Goal: Task Accomplishment & Management: Complete application form

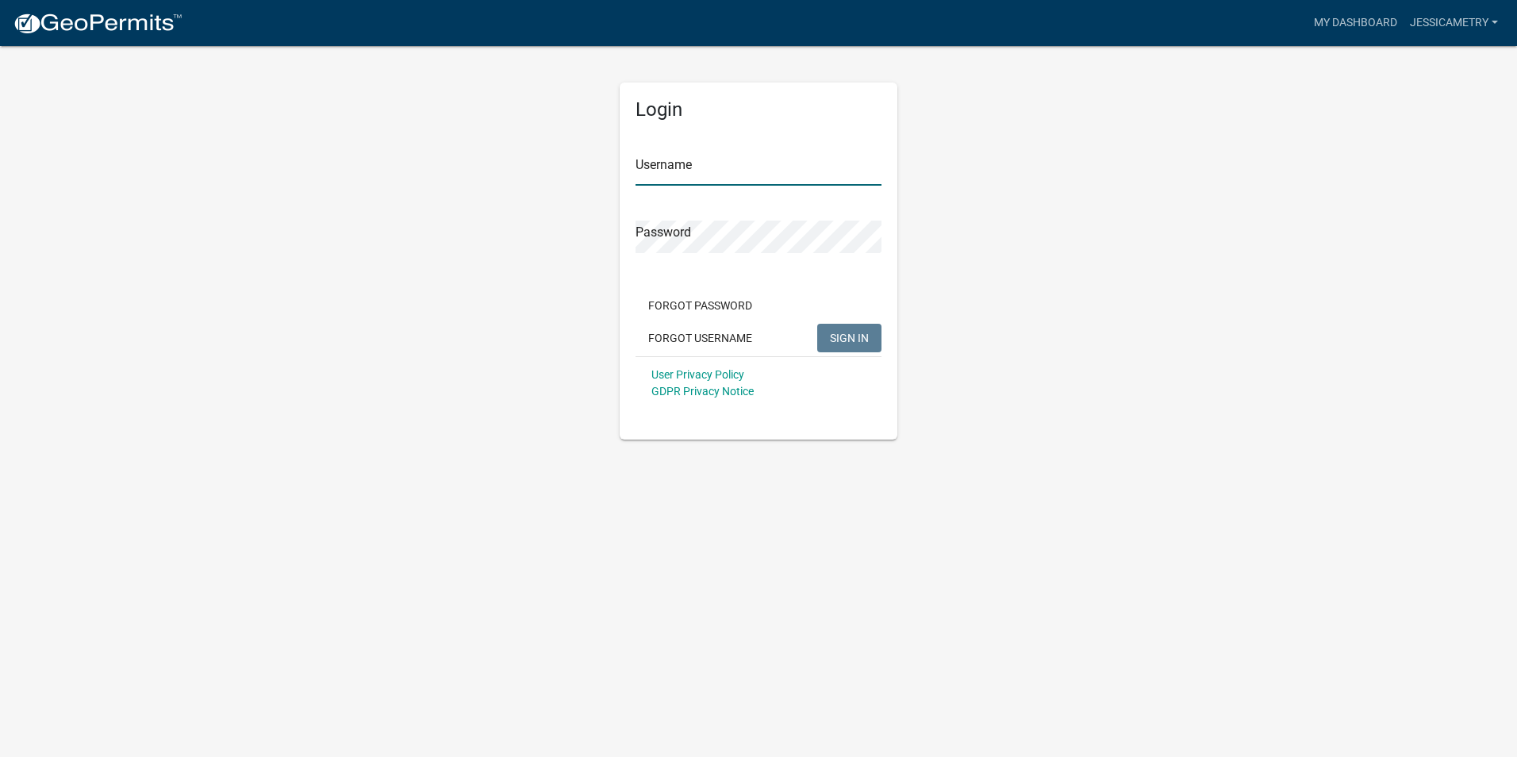
type input "Jessicametry"
click at [837, 332] on span "SIGN IN" at bounding box center [849, 337] width 39 height 13
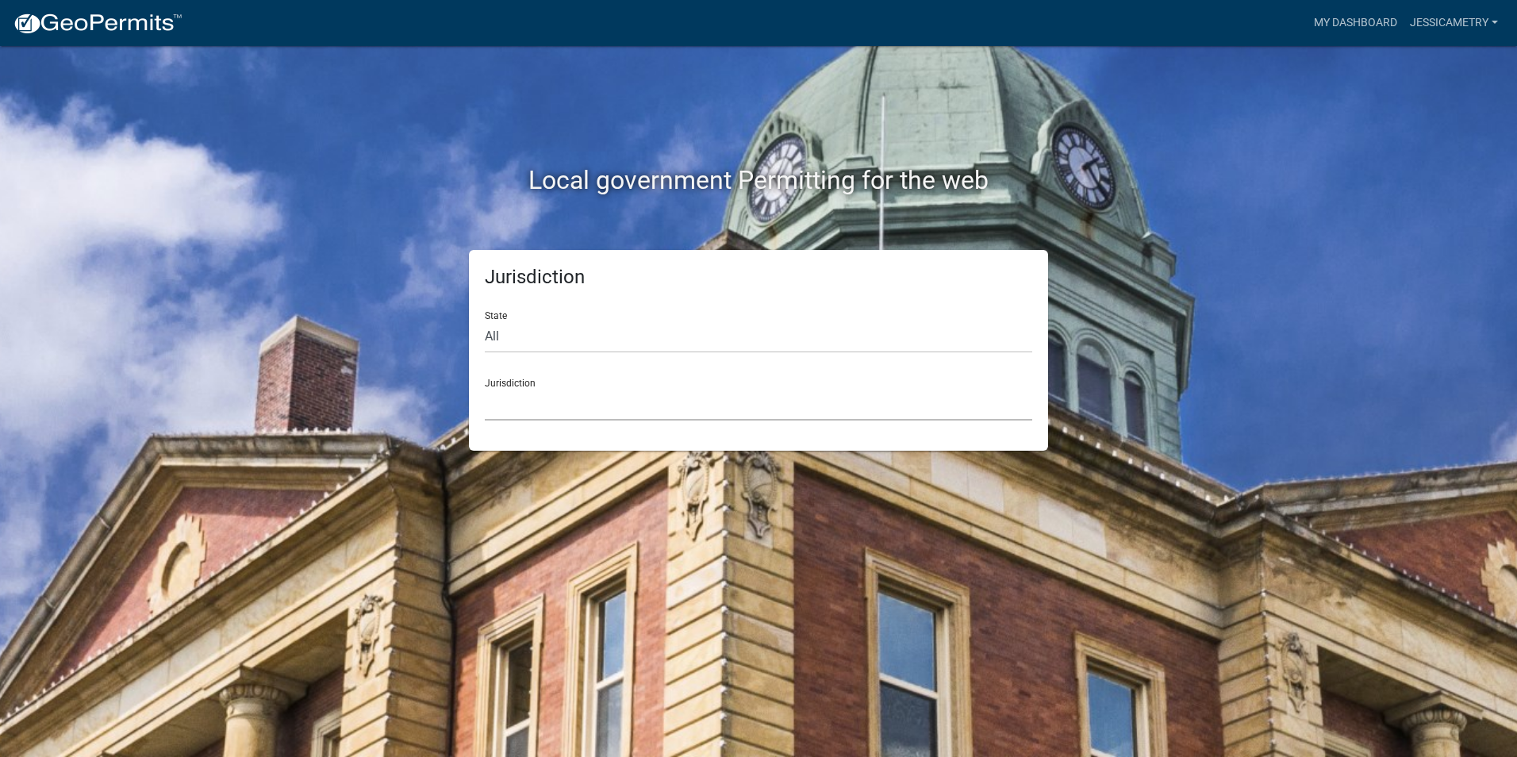
click at [543, 405] on select "[GEOGRAPHIC_DATA], [US_STATE] [GEOGRAPHIC_DATA], [US_STATE][PERSON_NAME][GEOGRA…" at bounding box center [758, 404] width 547 height 33
click at [631, 425] on div "Jurisdiction State All [US_STATE] [US_STATE] [US_STATE] [US_STATE] [US_STATE] […" at bounding box center [758, 350] width 579 height 201
click at [535, 344] on select "All [US_STATE] [US_STATE] [US_STATE] [US_STATE] [US_STATE] [US_STATE] [US_STATE…" at bounding box center [758, 336] width 547 height 33
select select "[US_STATE]"
click at [485, 320] on select "All [US_STATE] [US_STATE] [US_STATE] [US_STATE] [US_STATE] [US_STATE] [US_STATE…" at bounding box center [758, 336] width 547 height 33
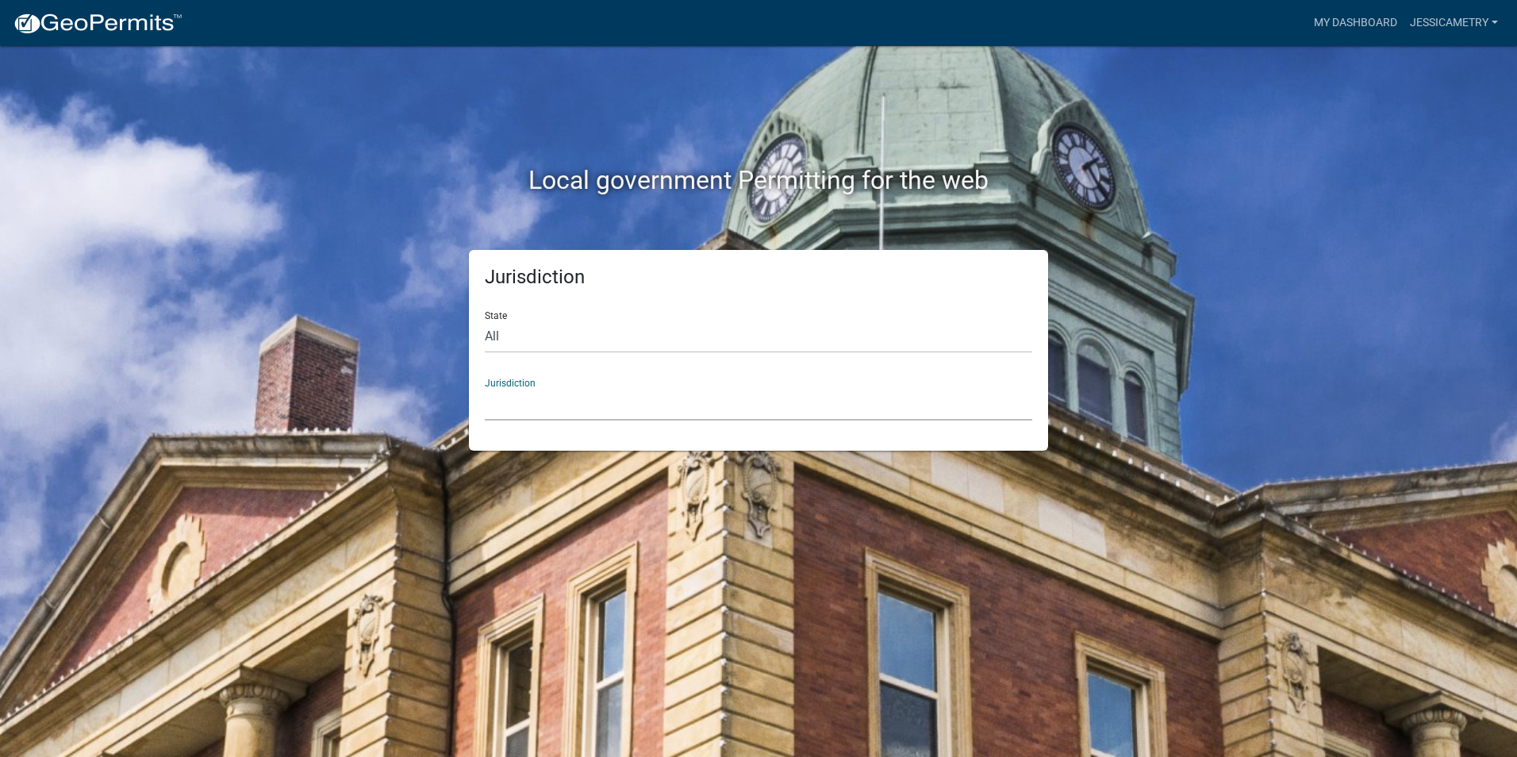
click at [532, 410] on select "[GEOGRAPHIC_DATA], [US_STATE] [GEOGRAPHIC_DATA], [US_STATE] [GEOGRAPHIC_DATA], …" at bounding box center [758, 404] width 547 height 33
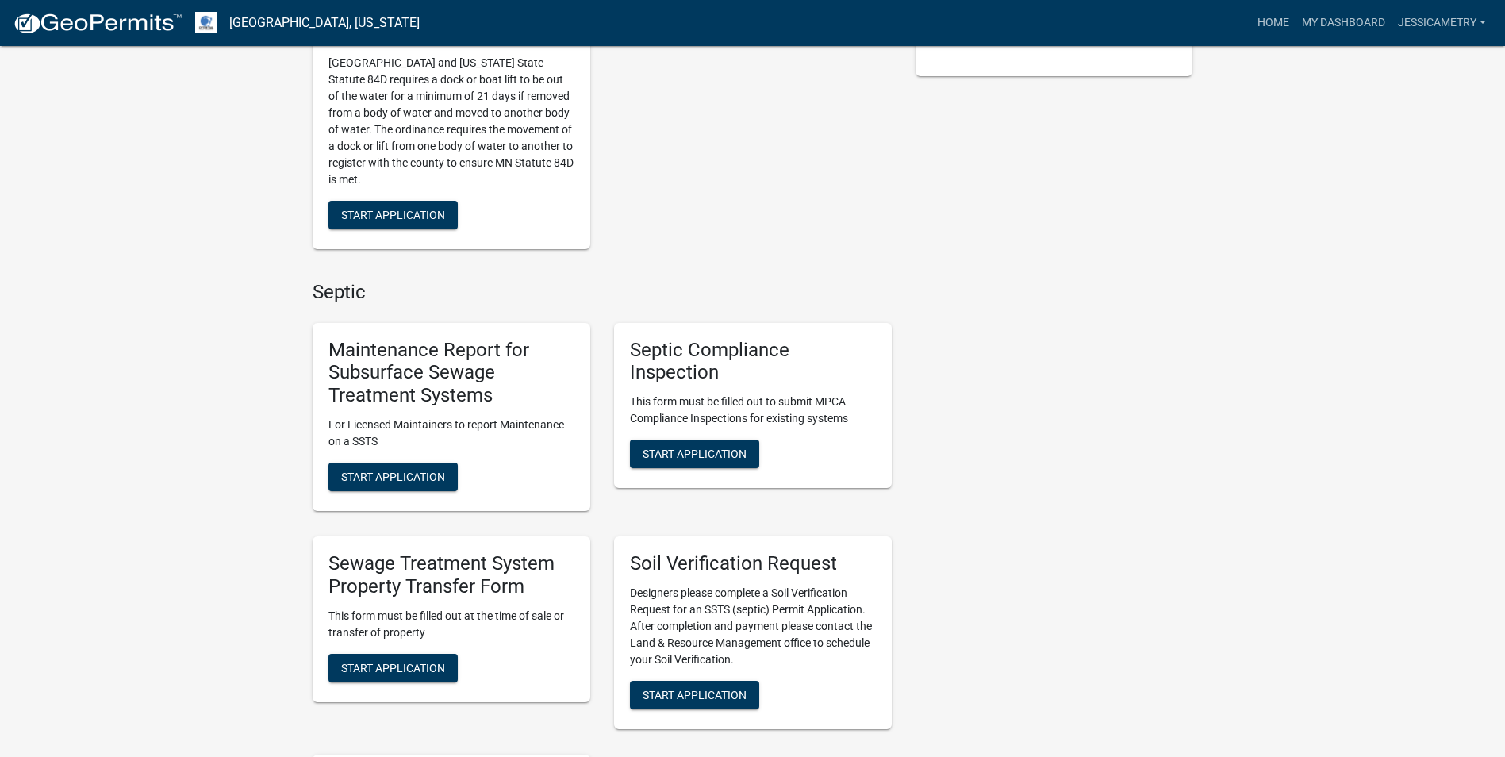
scroll to position [555, 0]
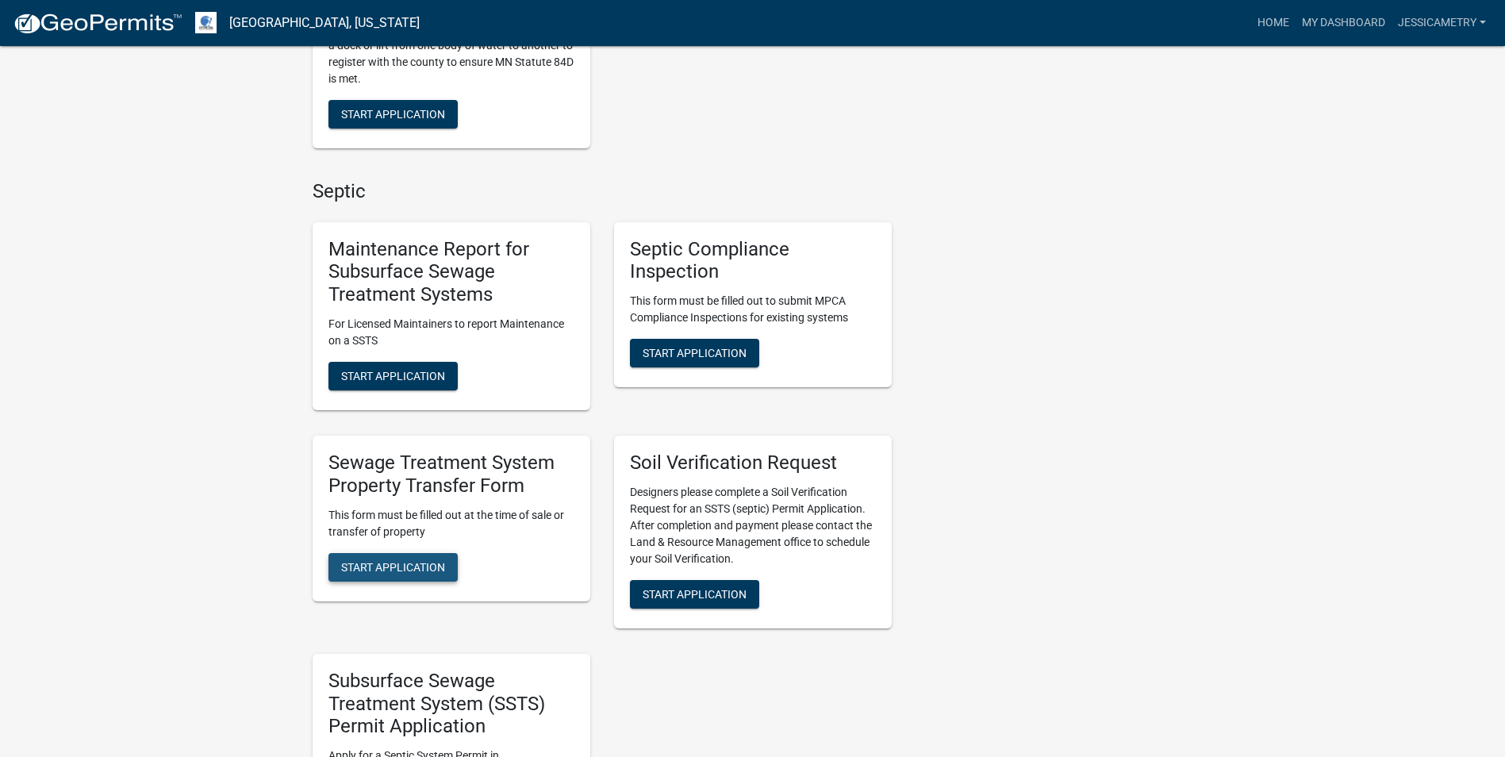
click at [438, 565] on span "Start Application" at bounding box center [393, 566] width 104 height 13
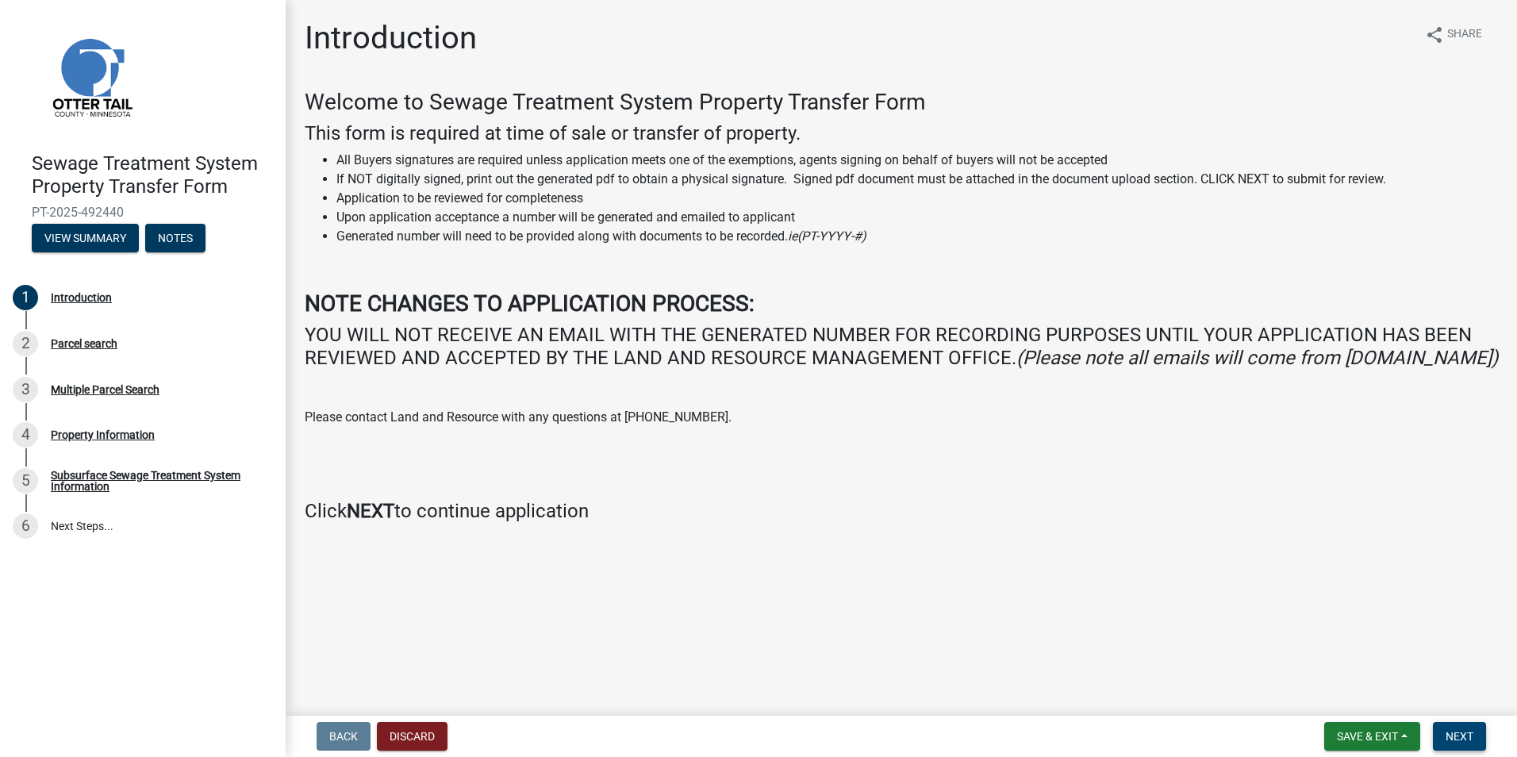
click at [1480, 738] on button "Next" at bounding box center [1459, 736] width 53 height 29
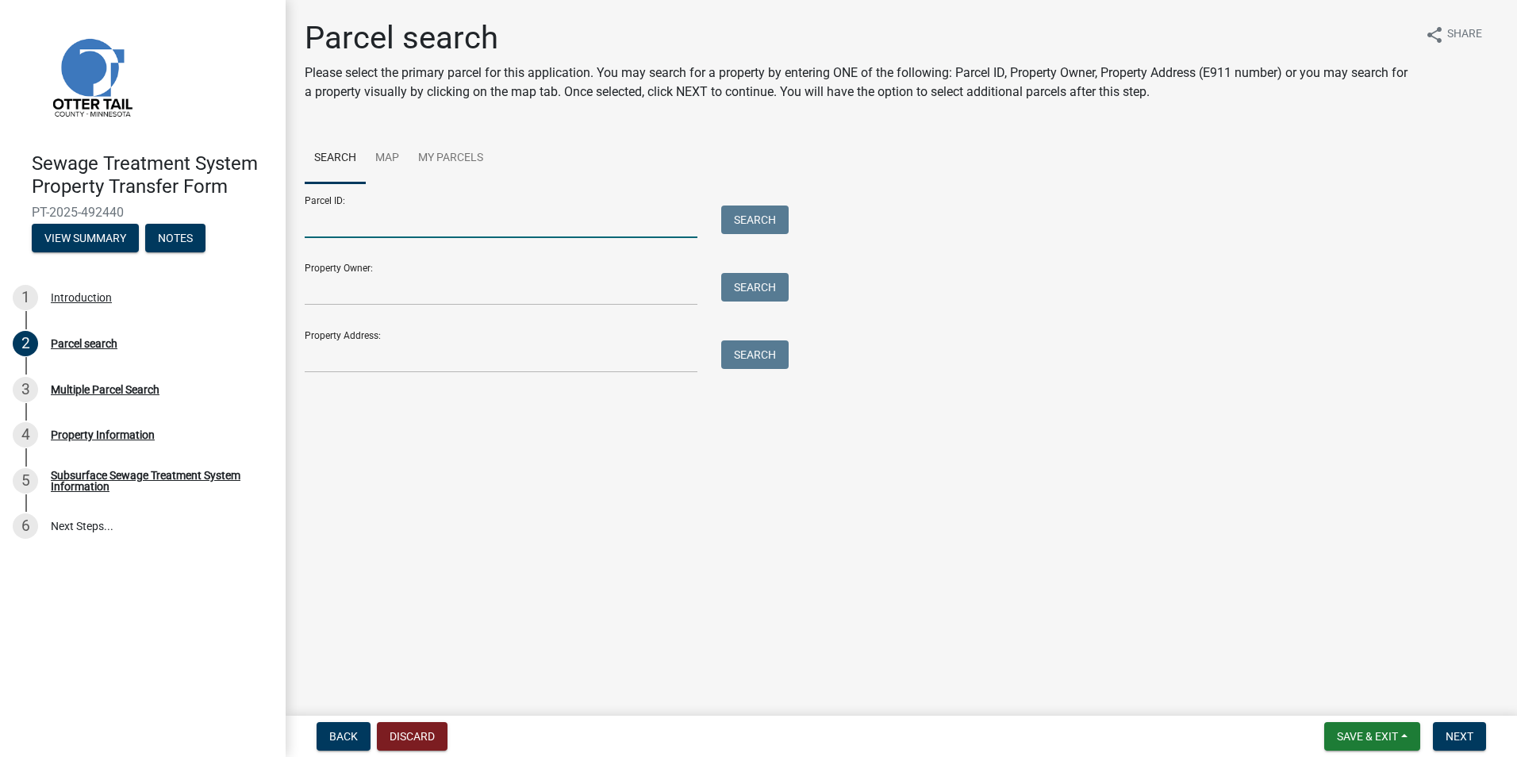
click at [343, 221] on input "Parcel ID:" at bounding box center [501, 221] width 393 height 33
click at [327, 286] on input "Property Owner:" at bounding box center [501, 289] width 393 height 33
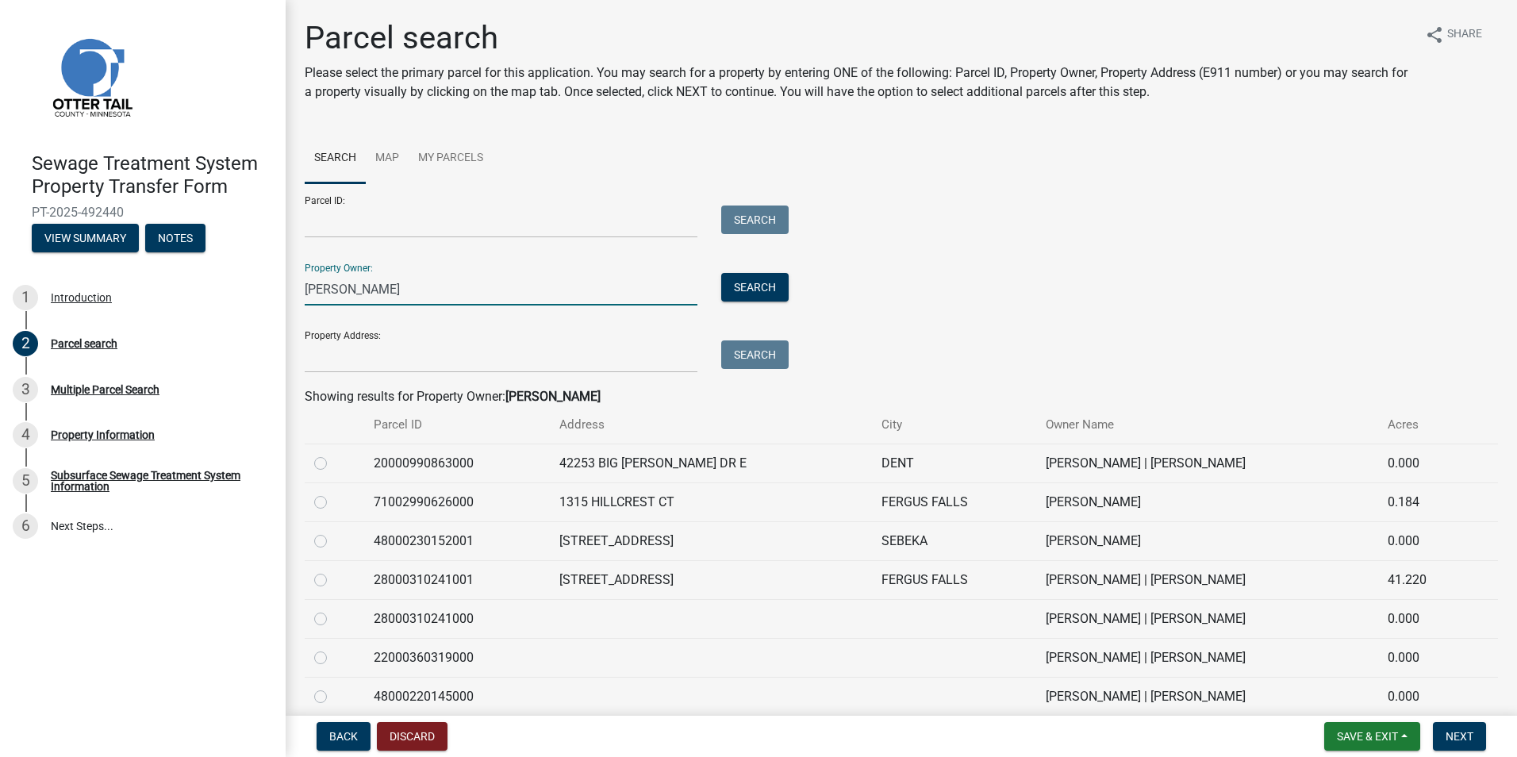
type input "[PERSON_NAME]"
click at [333, 531] on label at bounding box center [333, 531] width 0 height 0
click at [333, 542] on input "radio" at bounding box center [338, 536] width 10 height 10
radio input "true"
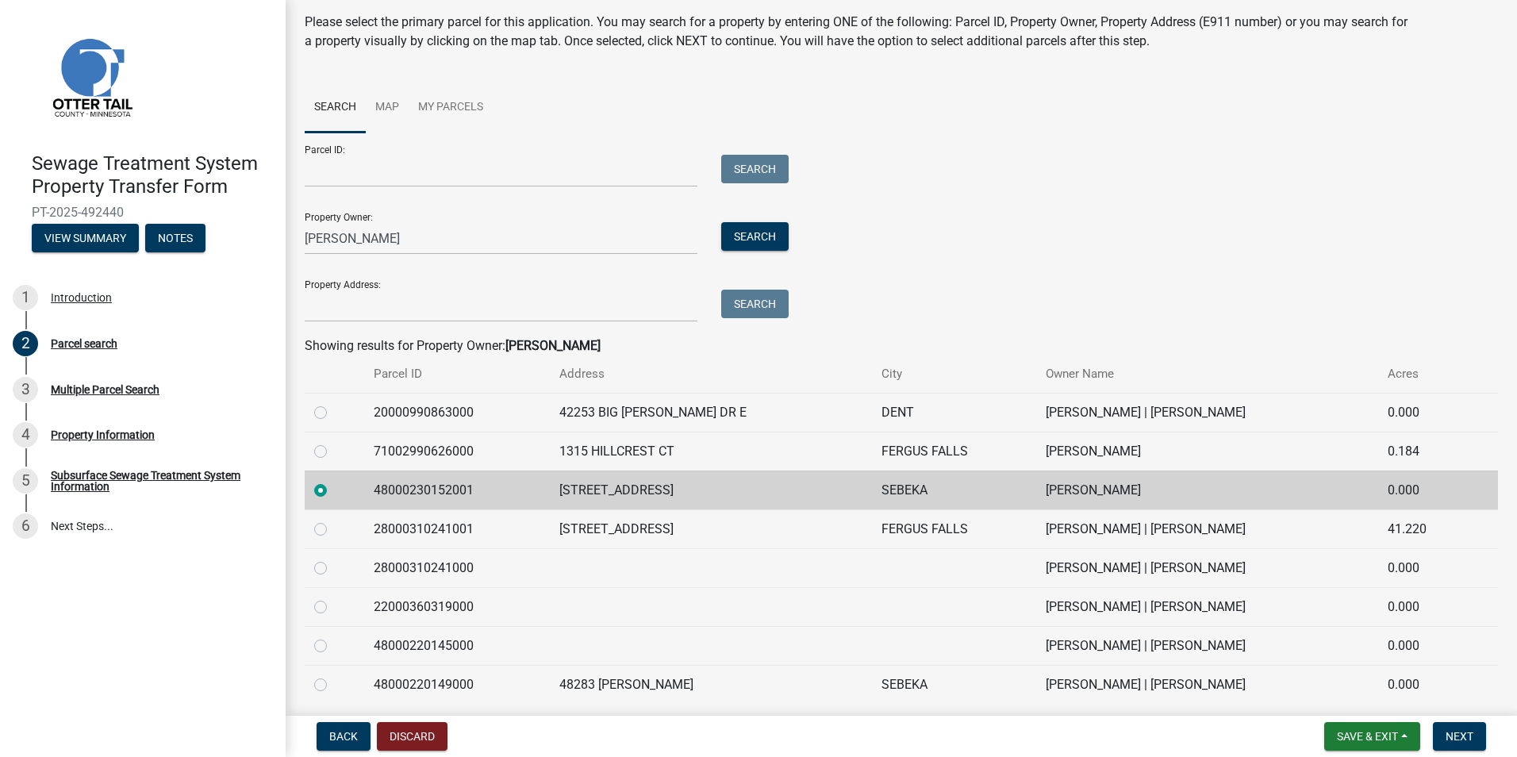
scroll to position [79, 0]
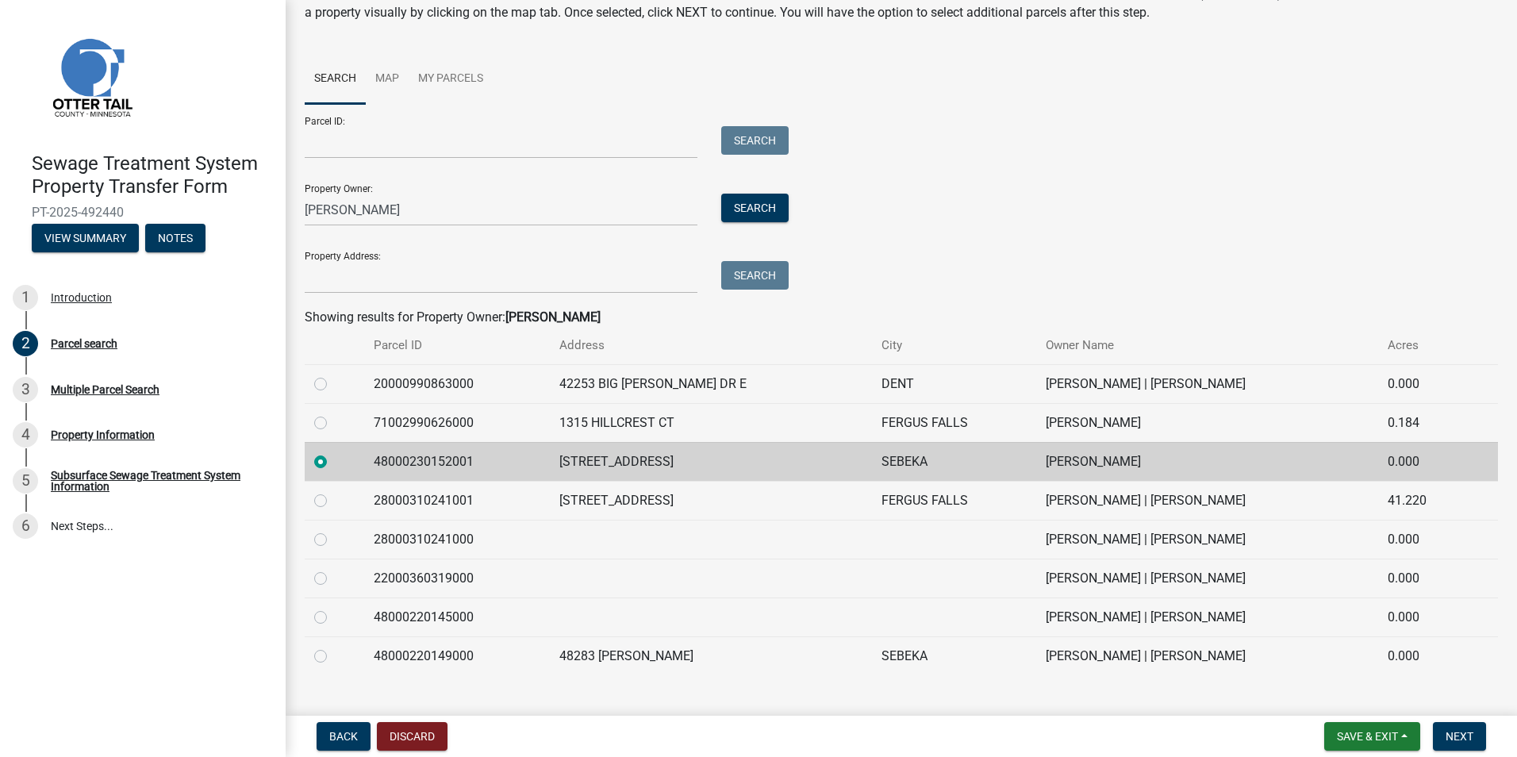
click at [333, 608] on label at bounding box center [333, 608] width 0 height 0
click at [333, 616] on input "radio" at bounding box center [338, 613] width 10 height 10
radio input "true"
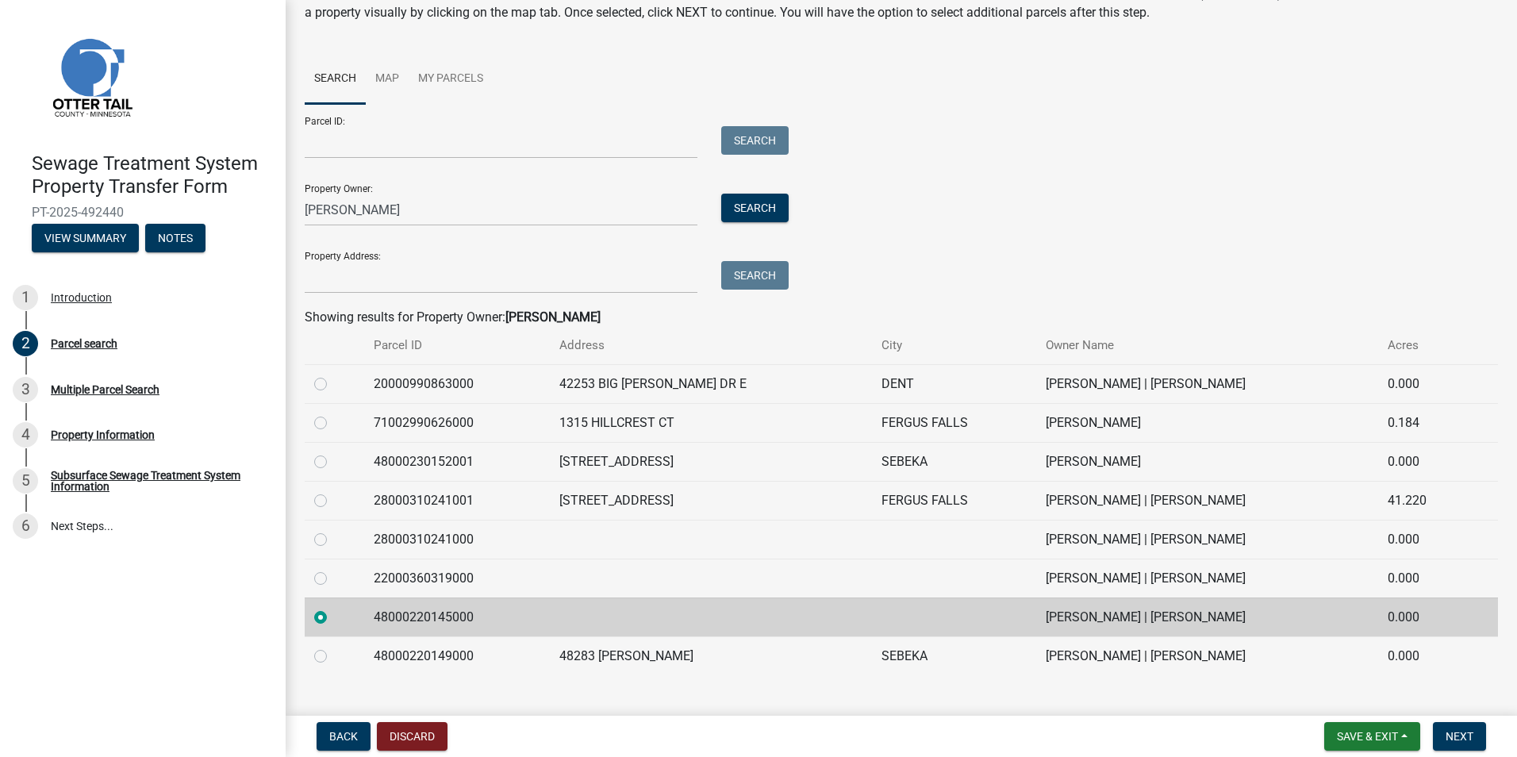
click at [333, 452] on label at bounding box center [333, 452] width 0 height 0
click at [333, 461] on input "radio" at bounding box center [338, 457] width 10 height 10
radio input "true"
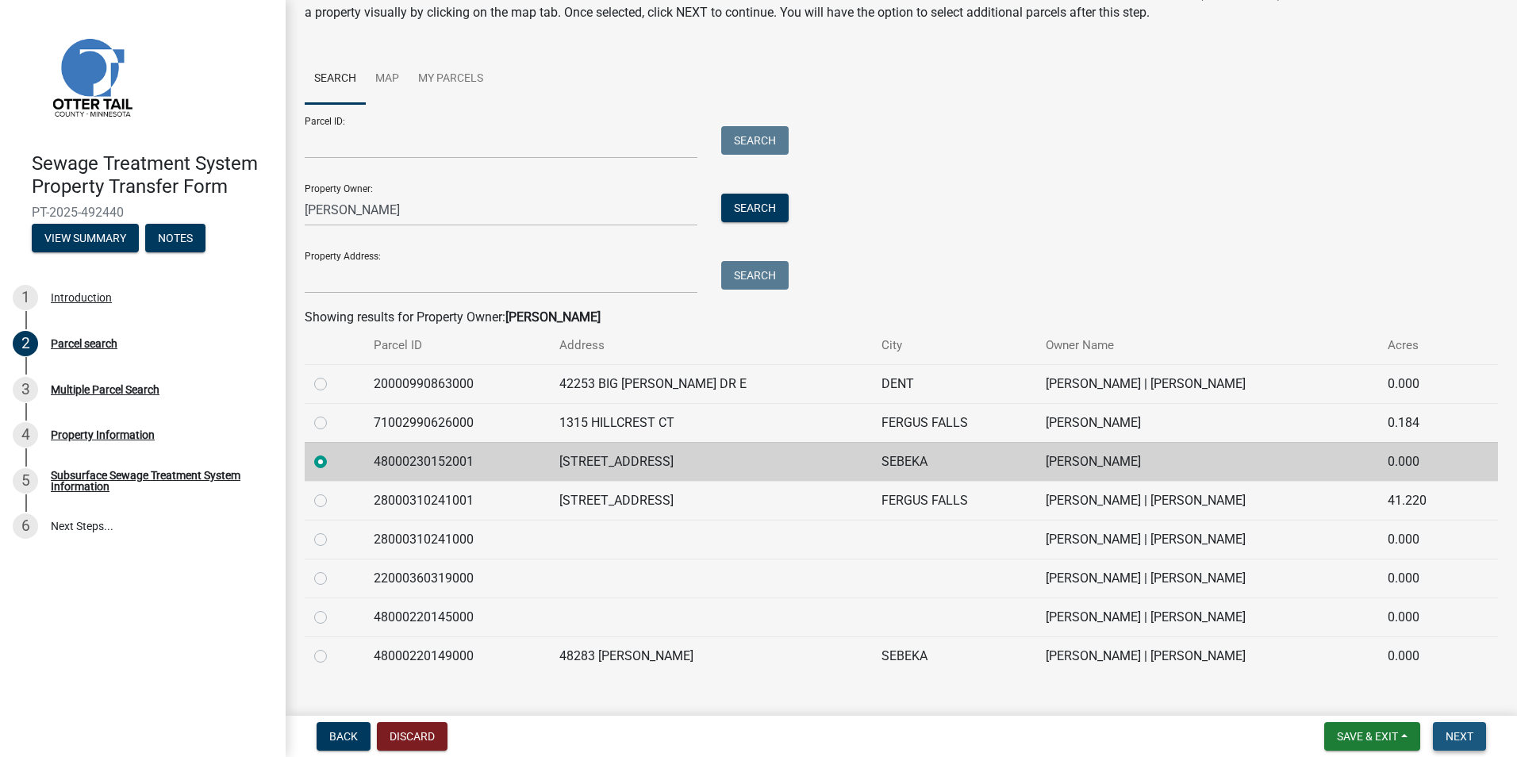
click at [1464, 739] on span "Next" at bounding box center [1459, 736] width 28 height 13
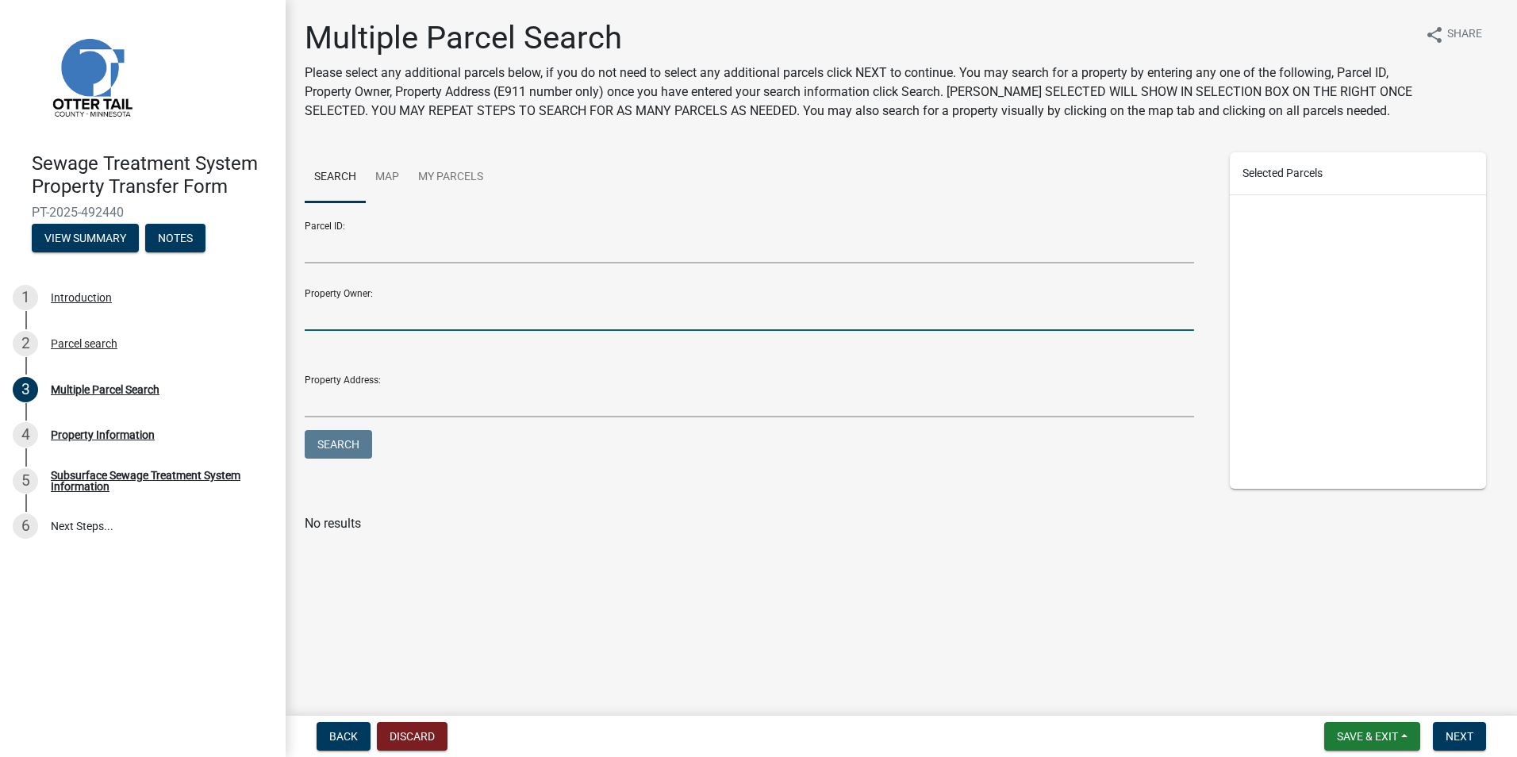
click at [359, 301] on input "Property Owner:" at bounding box center [749, 314] width 889 height 33
type input "[PERSON_NAME]"
click at [305, 430] on button "Search" at bounding box center [338, 444] width 67 height 29
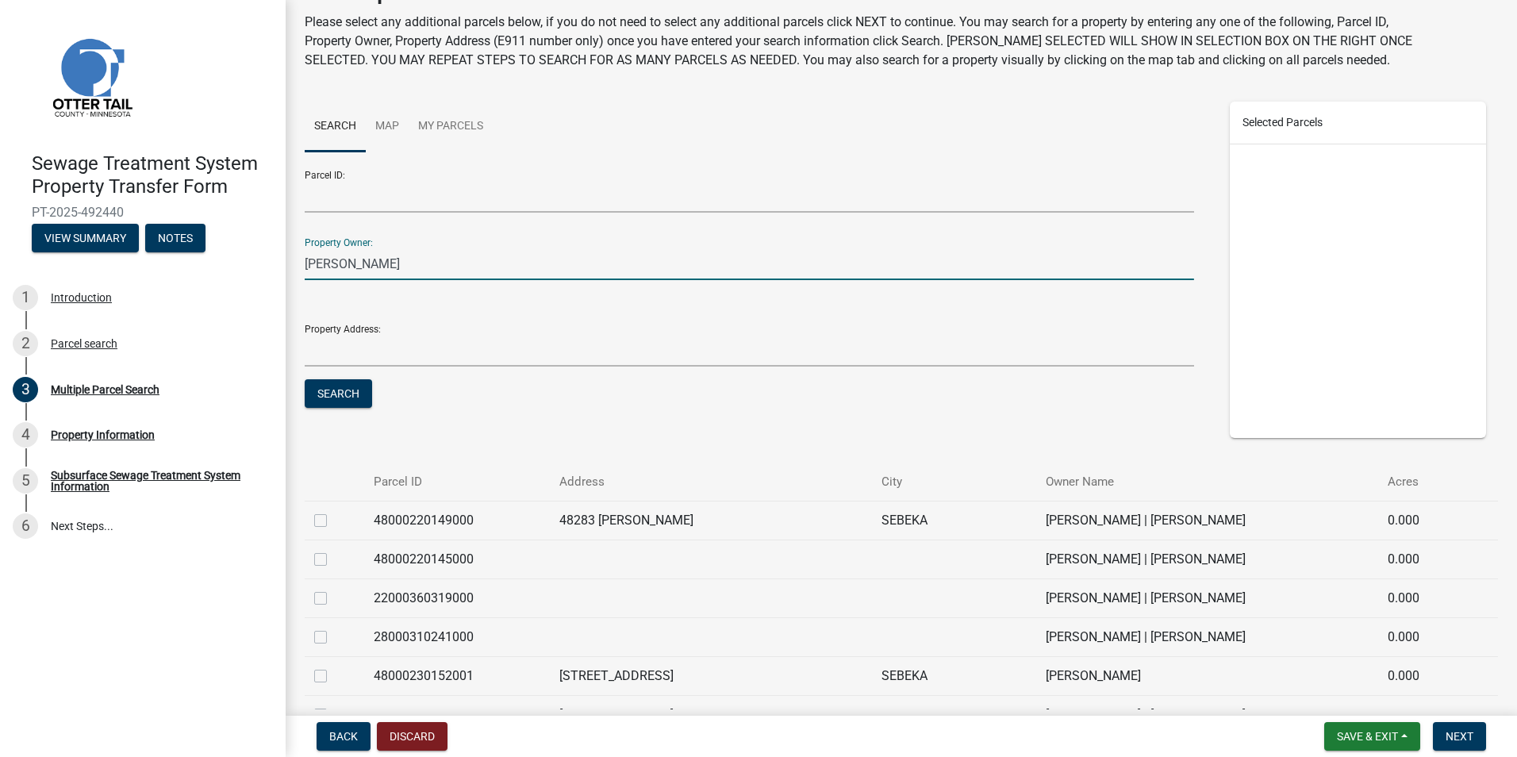
scroll to position [79, 0]
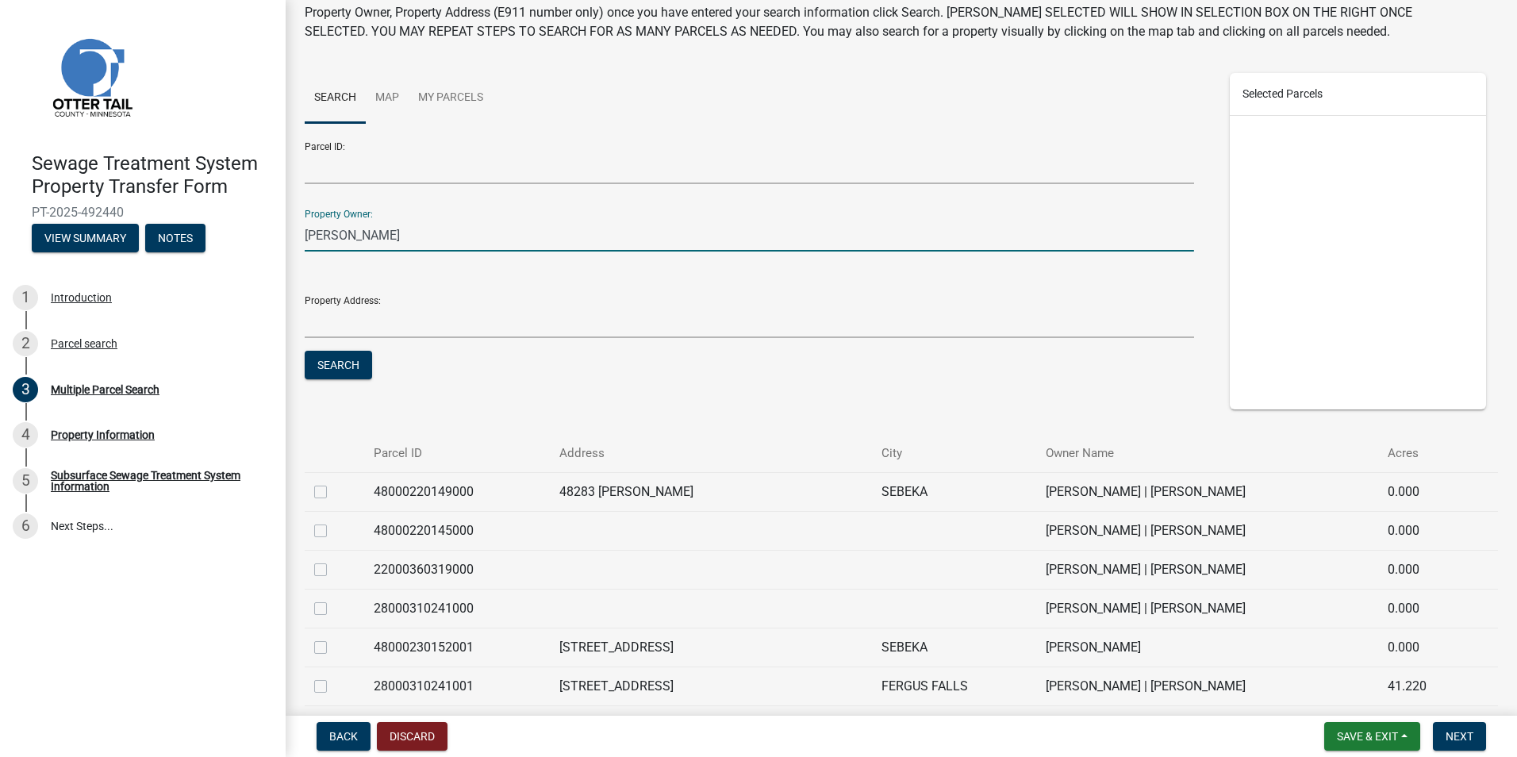
click at [333, 482] on label at bounding box center [333, 482] width 0 height 0
click at [333, 493] on input "checkbox" at bounding box center [338, 487] width 10 height 10
checkbox input "true"
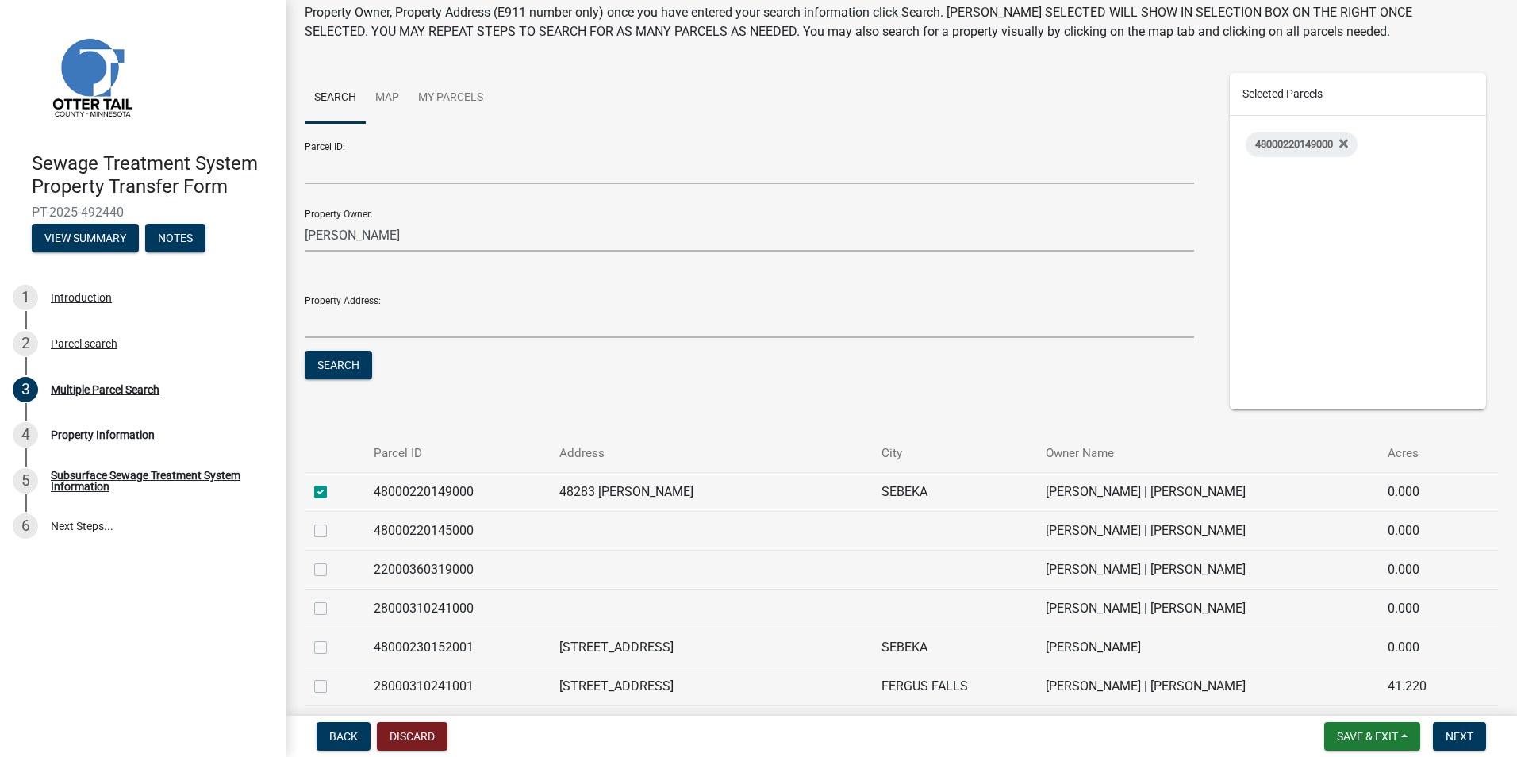
click at [320, 521] on div at bounding box center [334, 530] width 40 height 19
click at [333, 521] on label at bounding box center [333, 521] width 0 height 0
click at [333, 531] on input "checkbox" at bounding box center [338, 526] width 10 height 10
checkbox input "true"
click at [333, 638] on label at bounding box center [333, 638] width 0 height 0
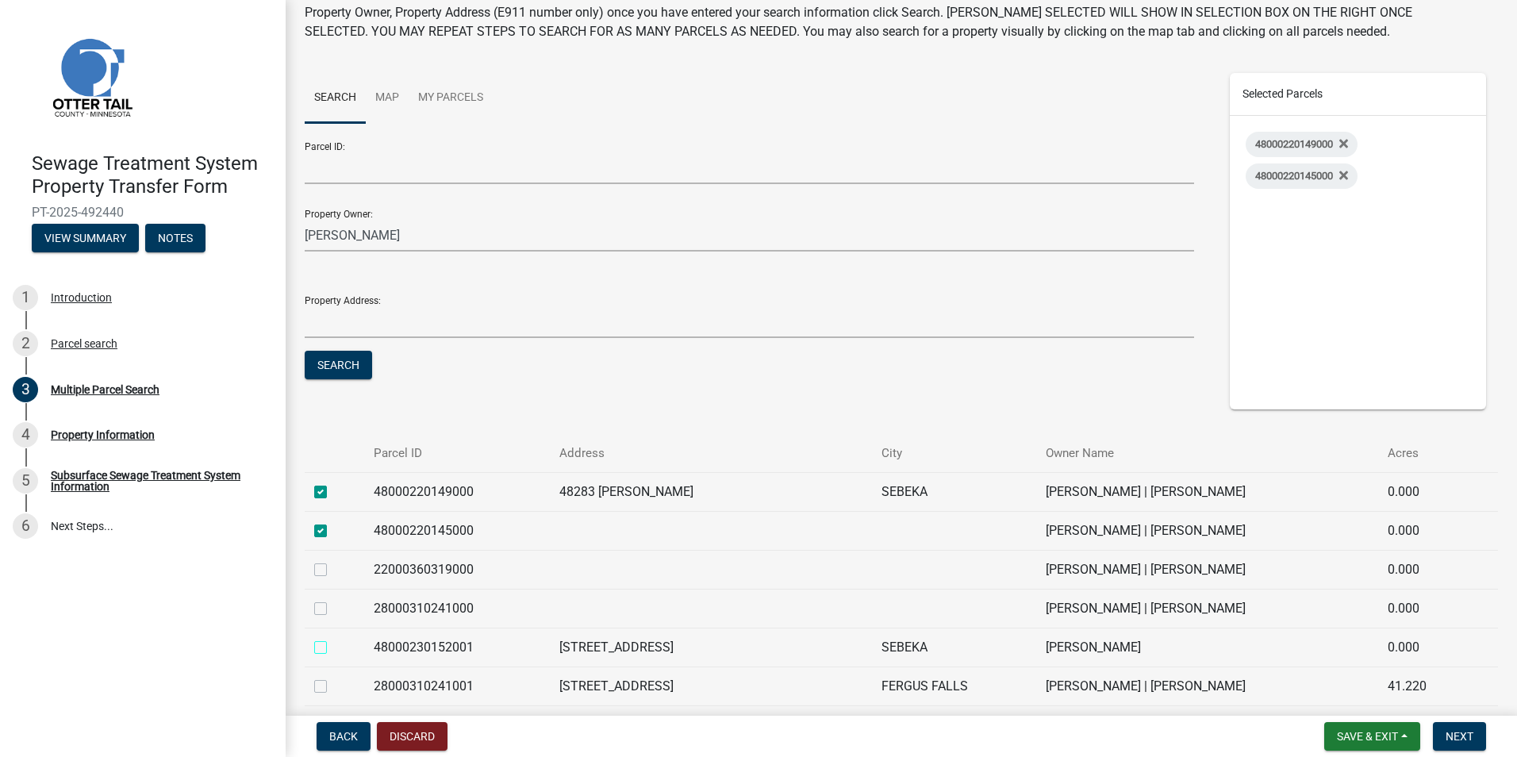
click at [333, 648] on input "checkbox" at bounding box center [338, 643] width 10 height 10
checkbox input "true"
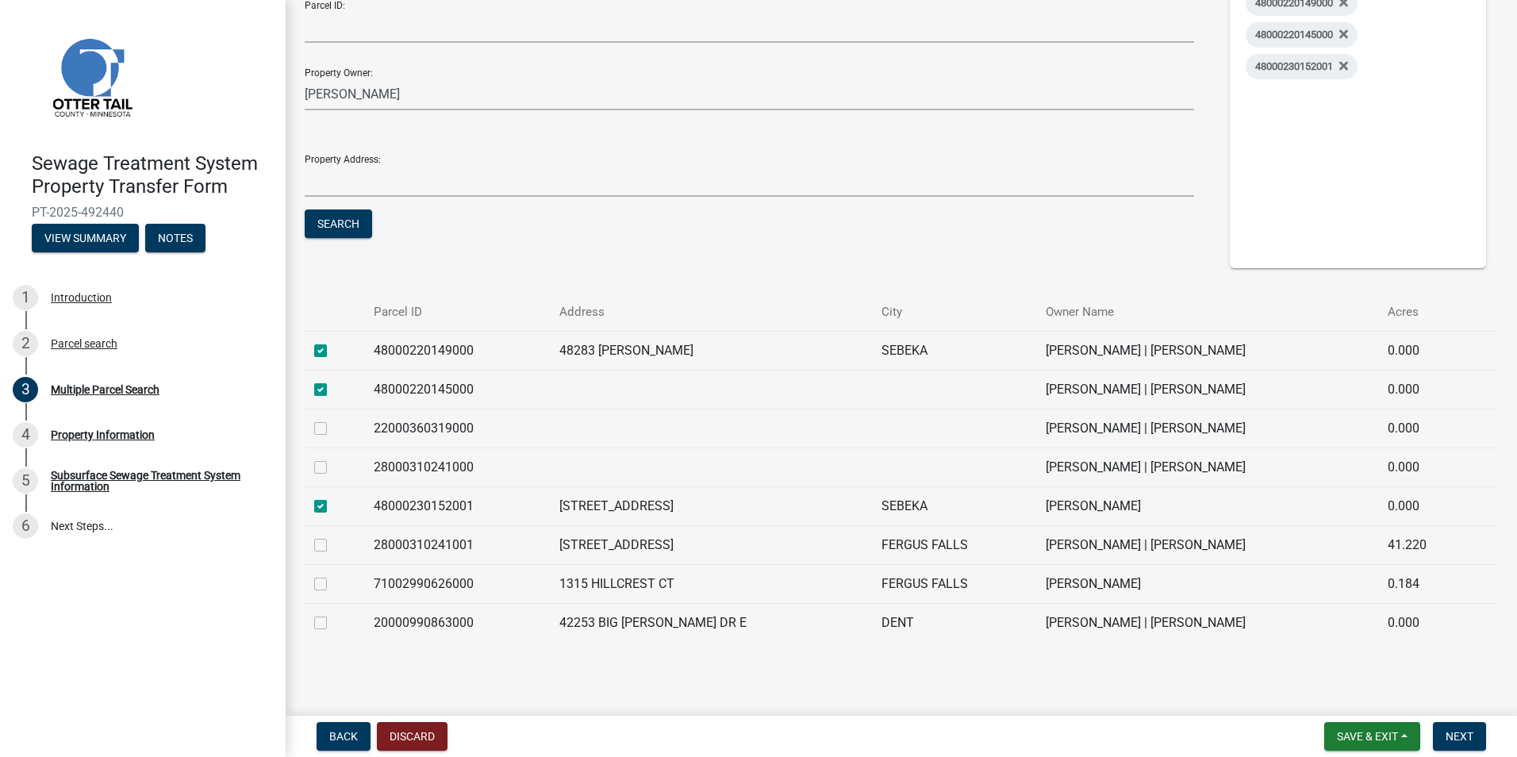
scroll to position [228, 0]
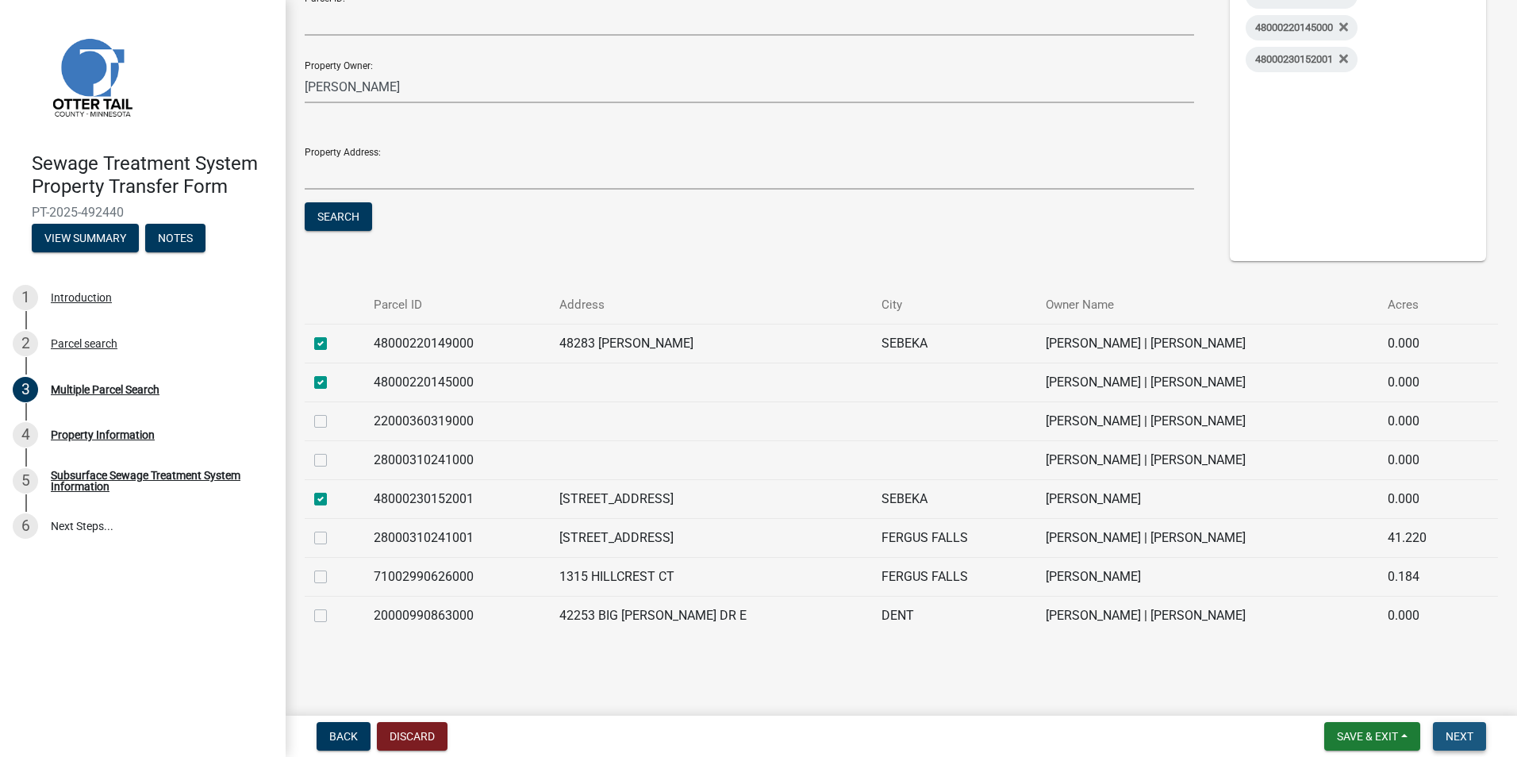
click at [1464, 731] on span "Next" at bounding box center [1459, 736] width 28 height 13
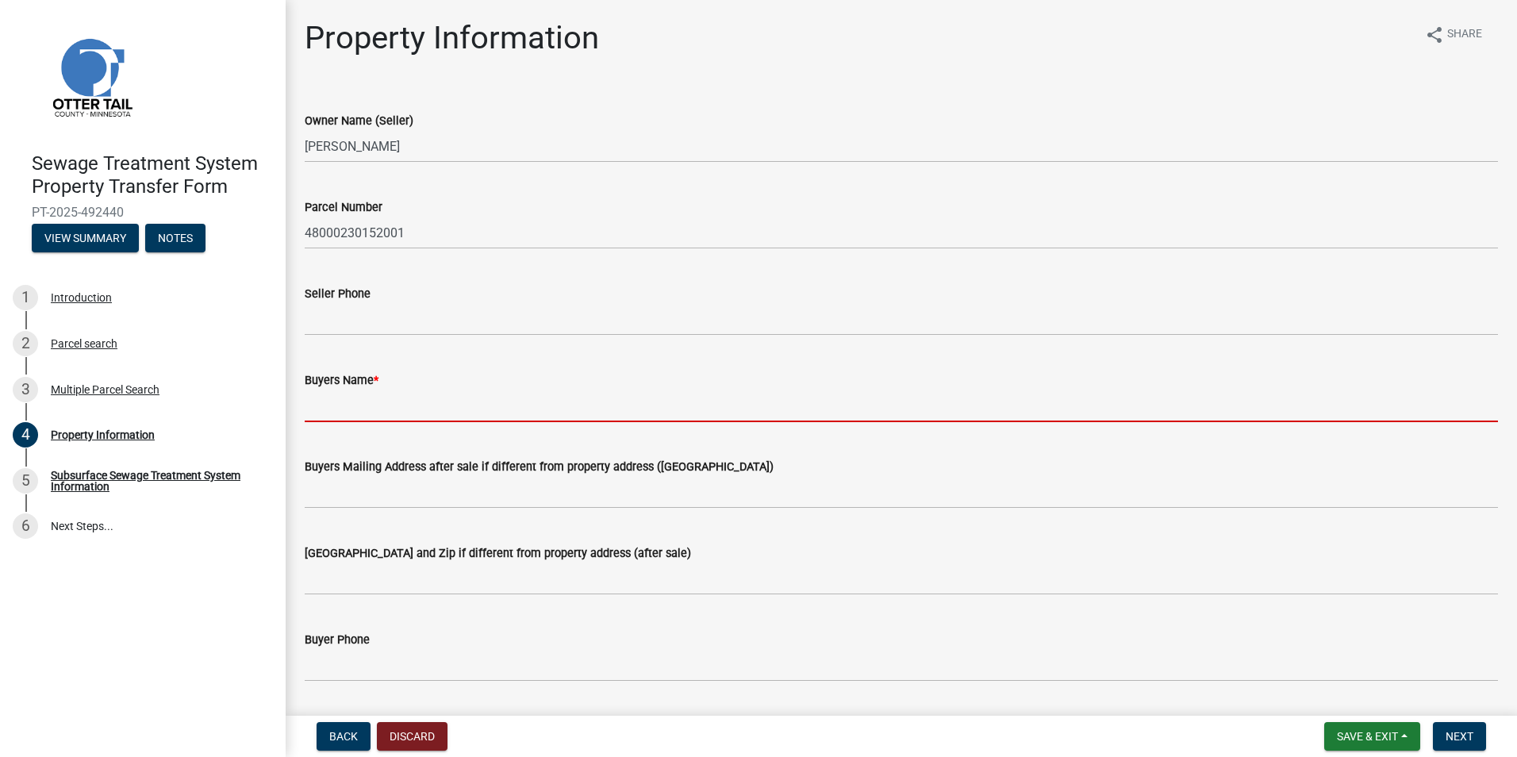
click at [430, 407] on input "Buyers Name *" at bounding box center [901, 405] width 1193 height 33
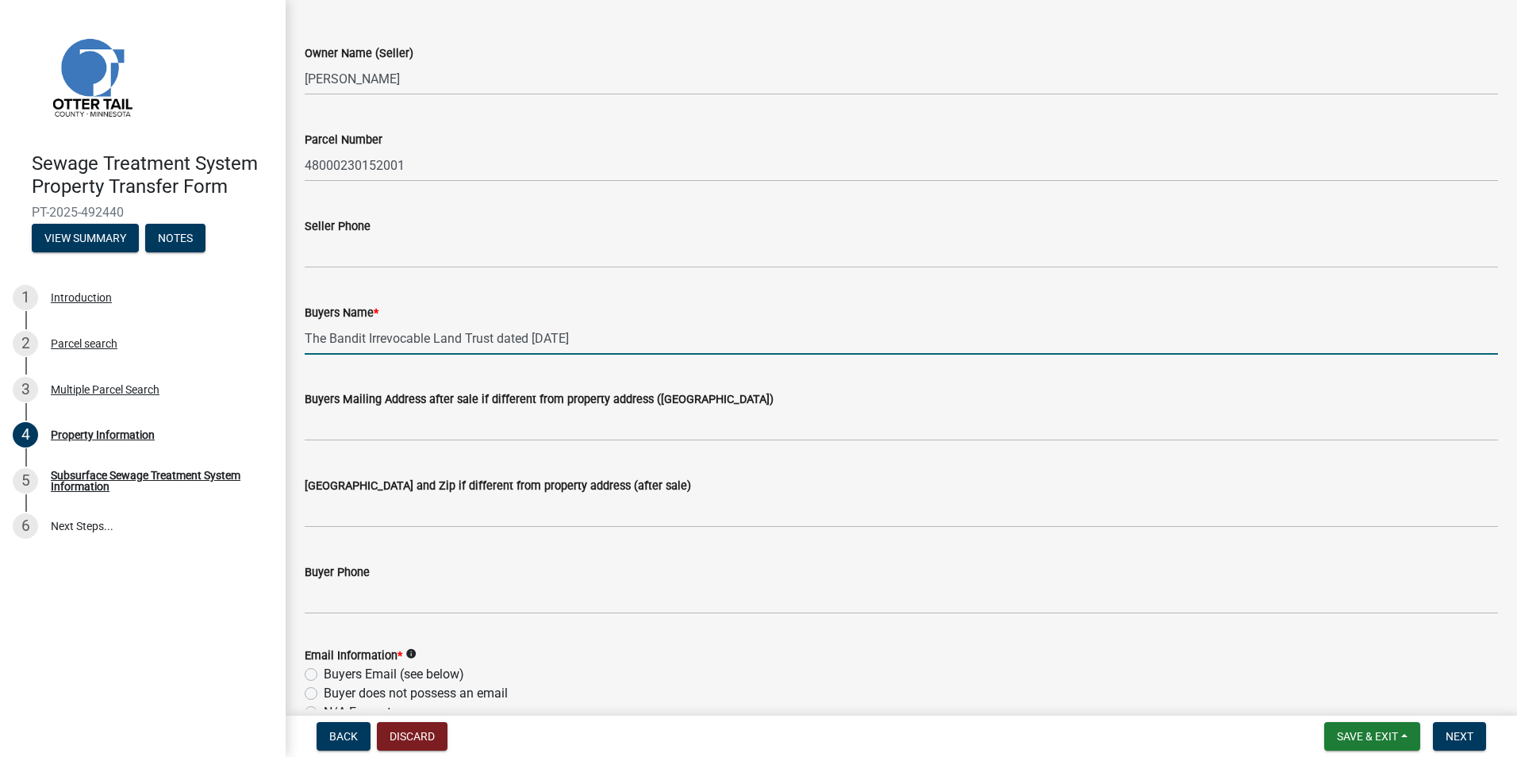
scroll to position [238, 0]
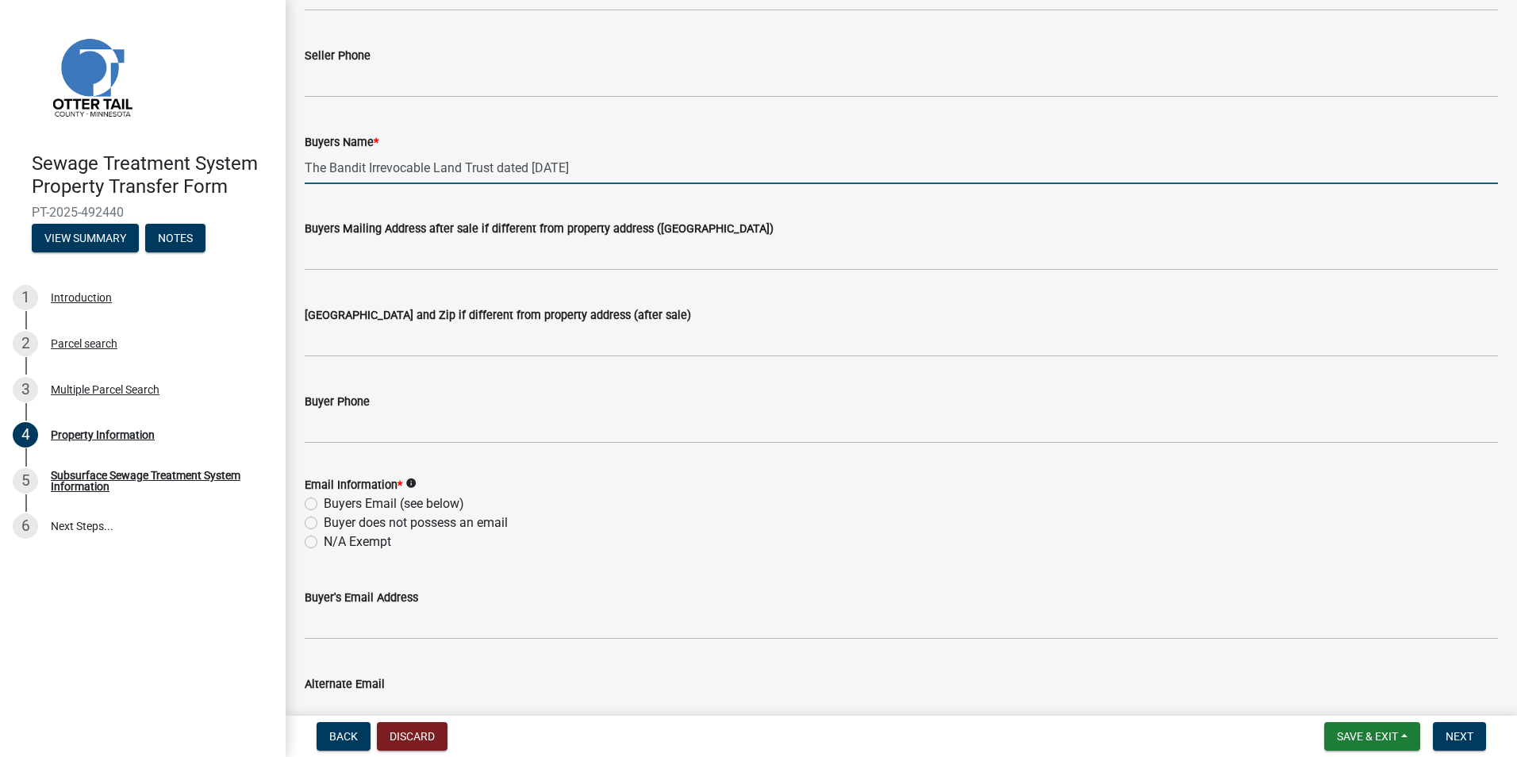
type input "The Bandit Irrevocable Land Trust dated [DATE]"
click at [366, 544] on label "N/A Exempt" at bounding box center [357, 541] width 67 height 19
click at [334, 543] on input "N/A Exempt" at bounding box center [329, 537] width 10 height 10
radio input "true"
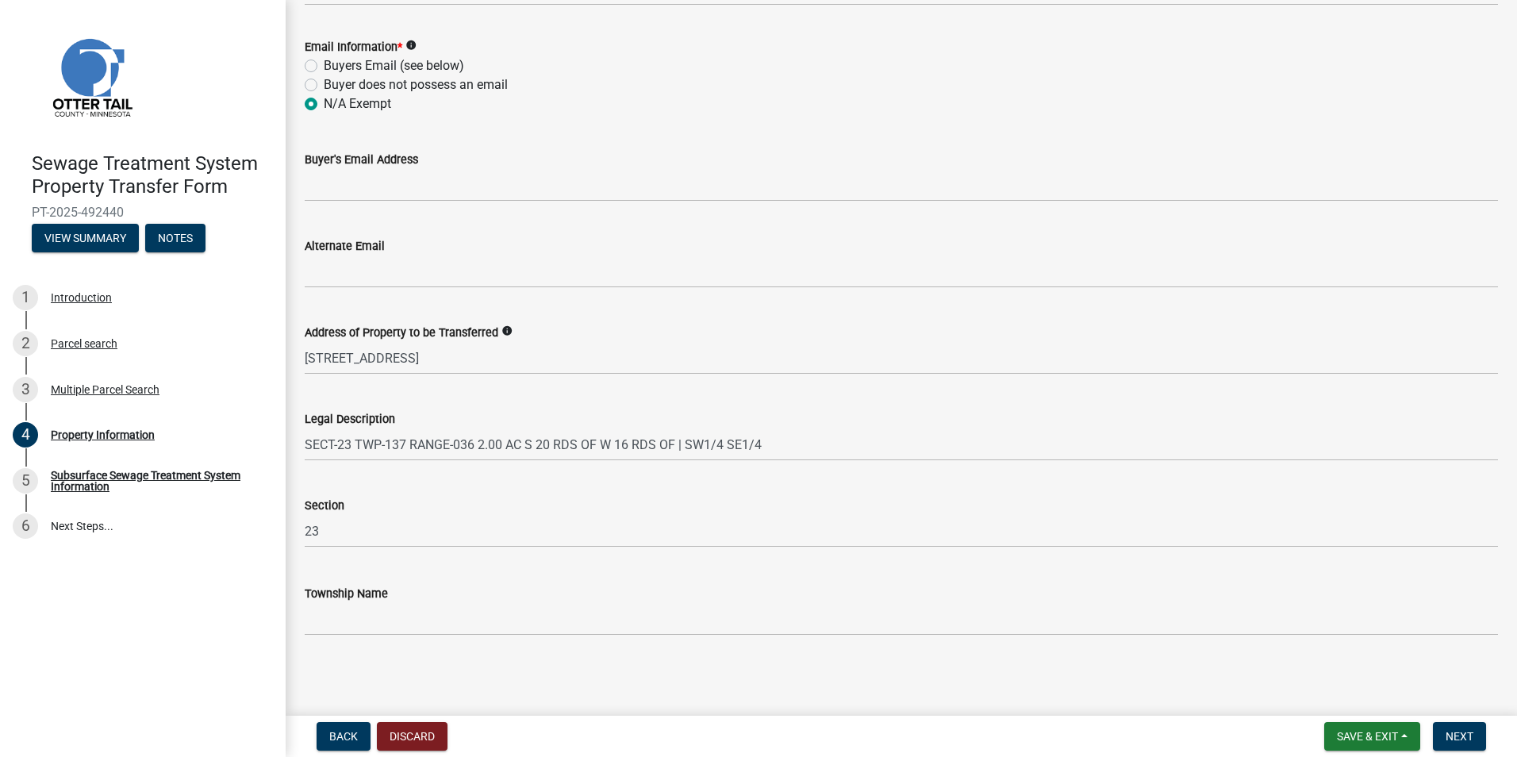
scroll to position [677, 0]
click at [1471, 740] on span "Next" at bounding box center [1459, 736] width 28 height 13
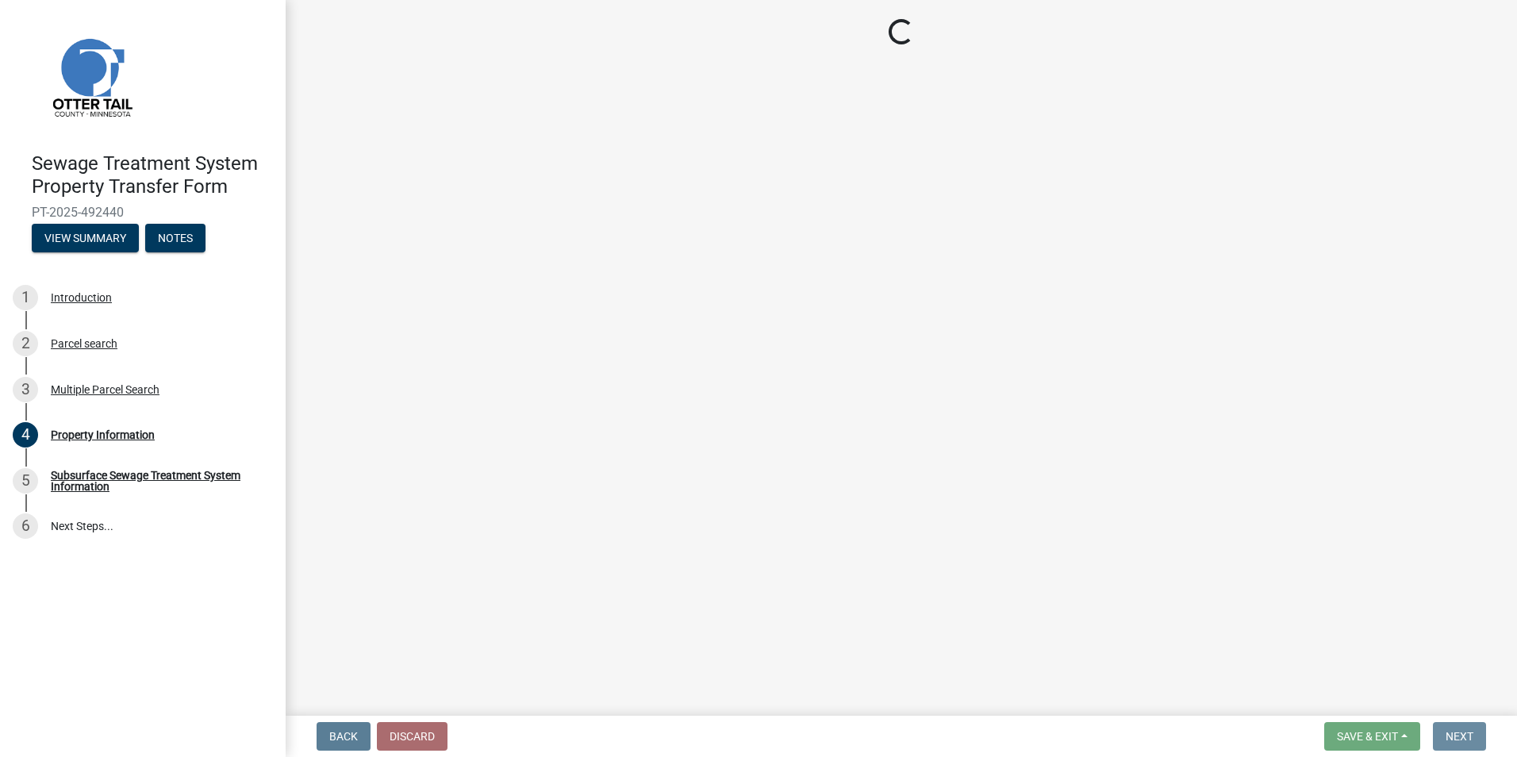
scroll to position [0, 0]
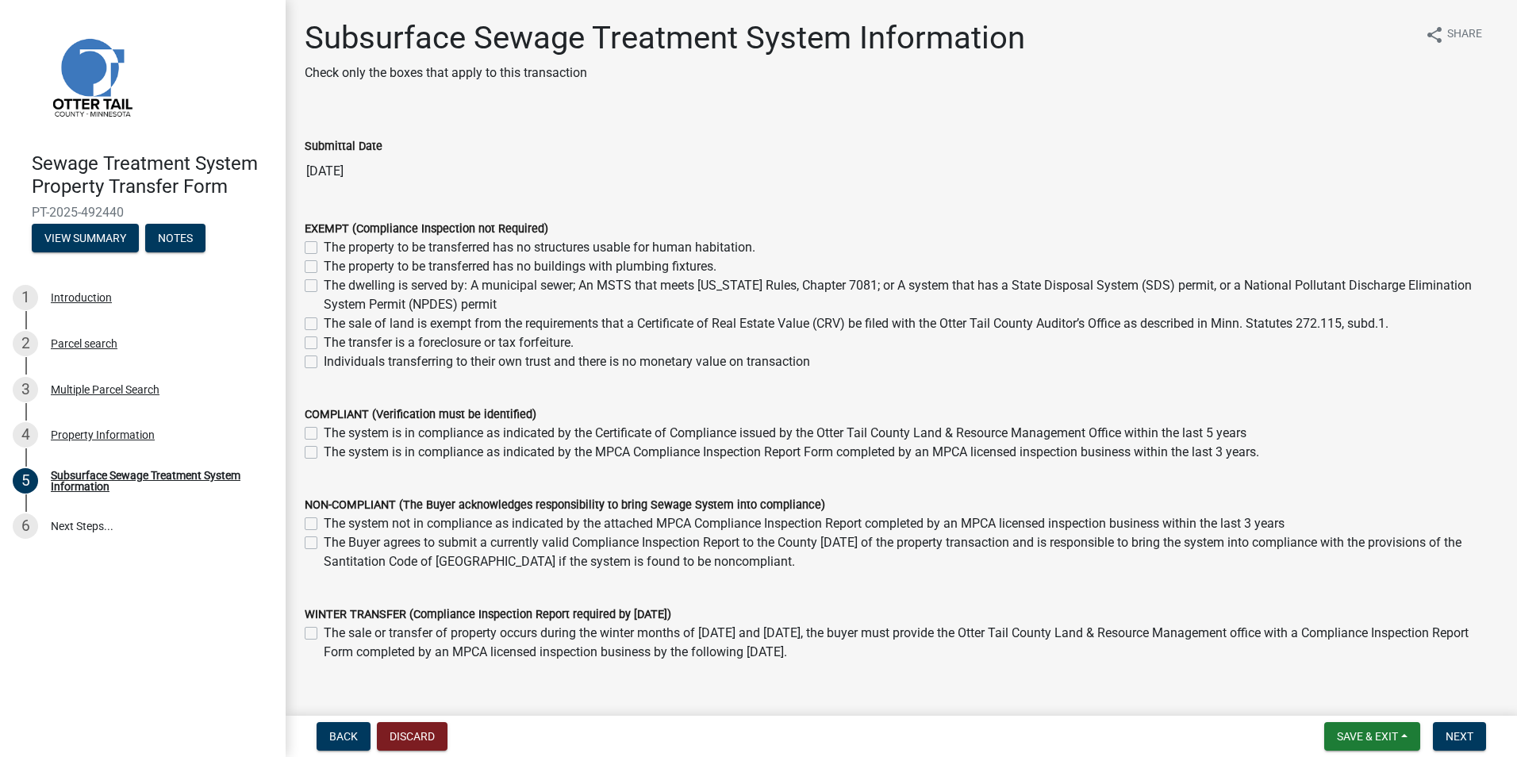
click at [343, 365] on label "Individuals transferring to their own trust and there is no monetary value on t…" at bounding box center [567, 361] width 486 height 19
click at [334, 363] on input "Individuals transferring to their own trust and there is no monetary value on t…" at bounding box center [329, 357] width 10 height 10
checkbox input "true"
checkbox input "false"
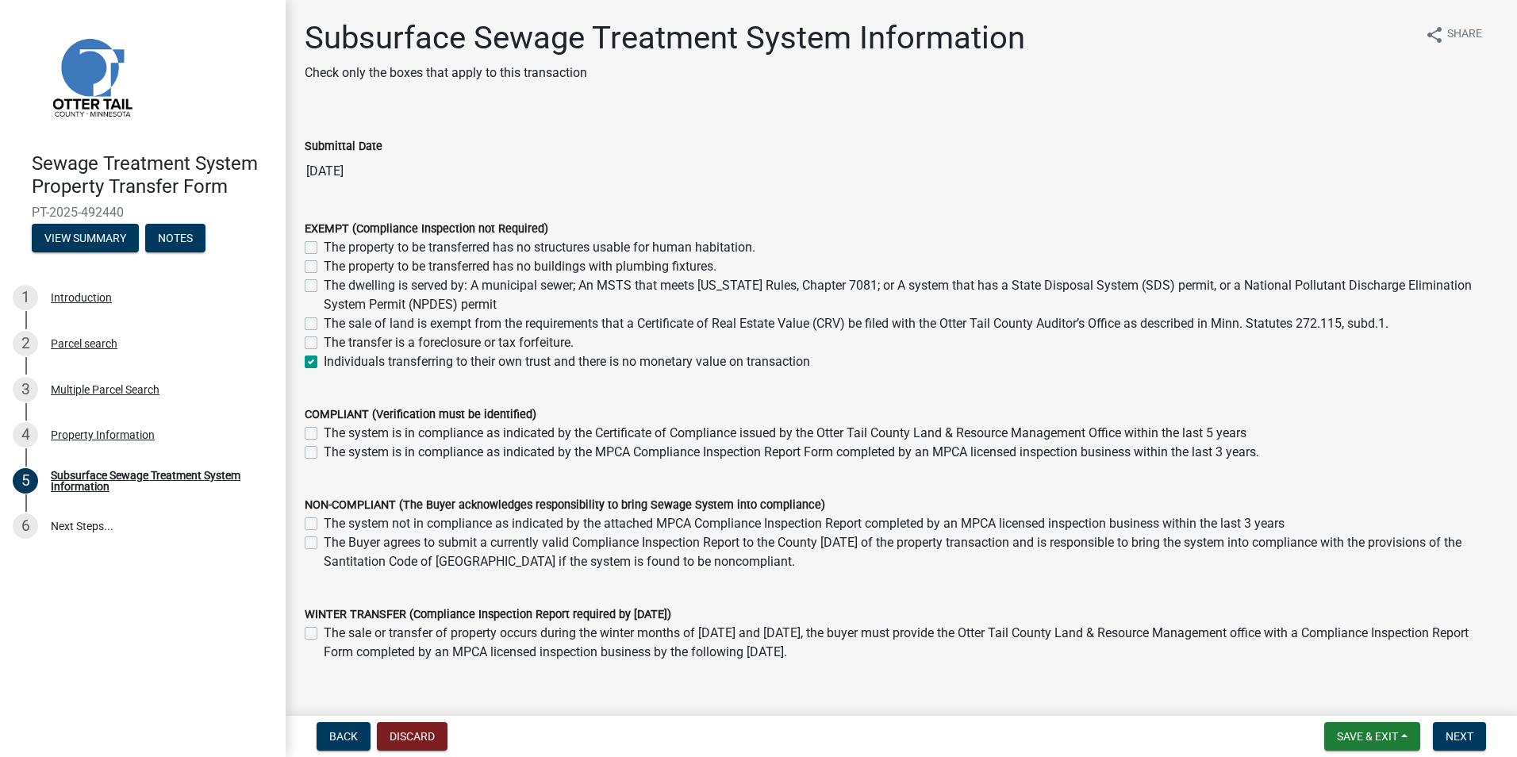
checkbox input "false"
checkbox input "true"
click at [1472, 727] on button "Next" at bounding box center [1459, 736] width 53 height 29
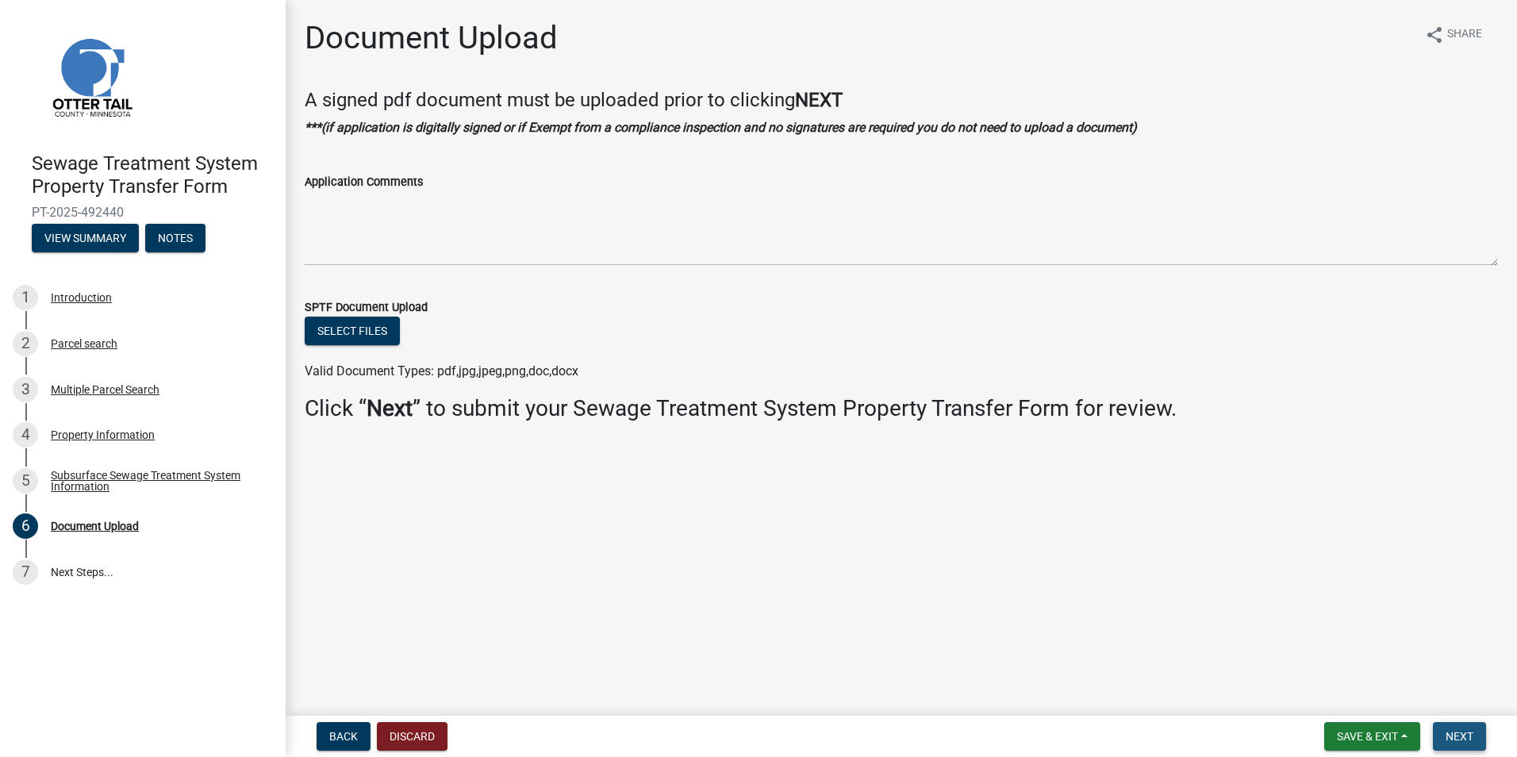
click at [1483, 740] on button "Next" at bounding box center [1459, 736] width 53 height 29
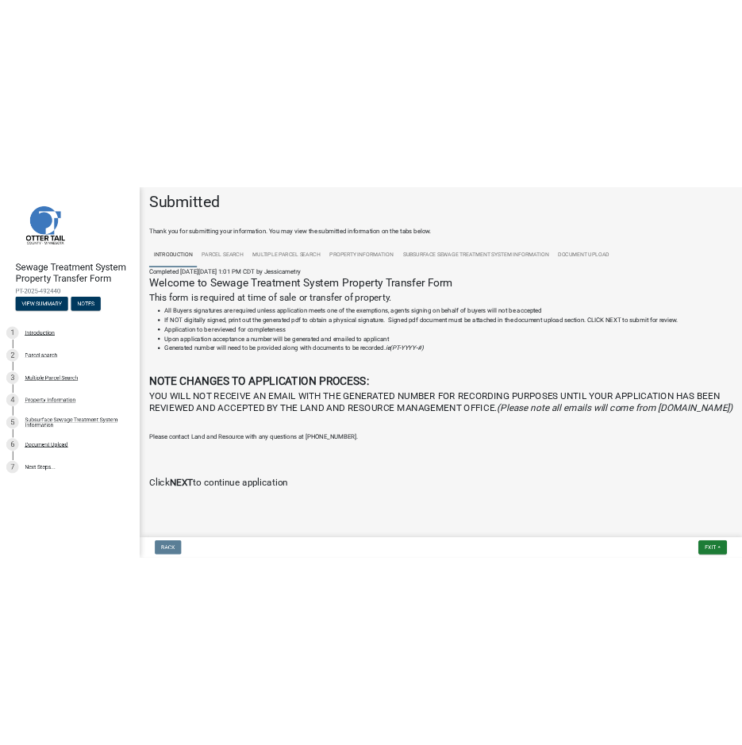
scroll to position [31, 0]
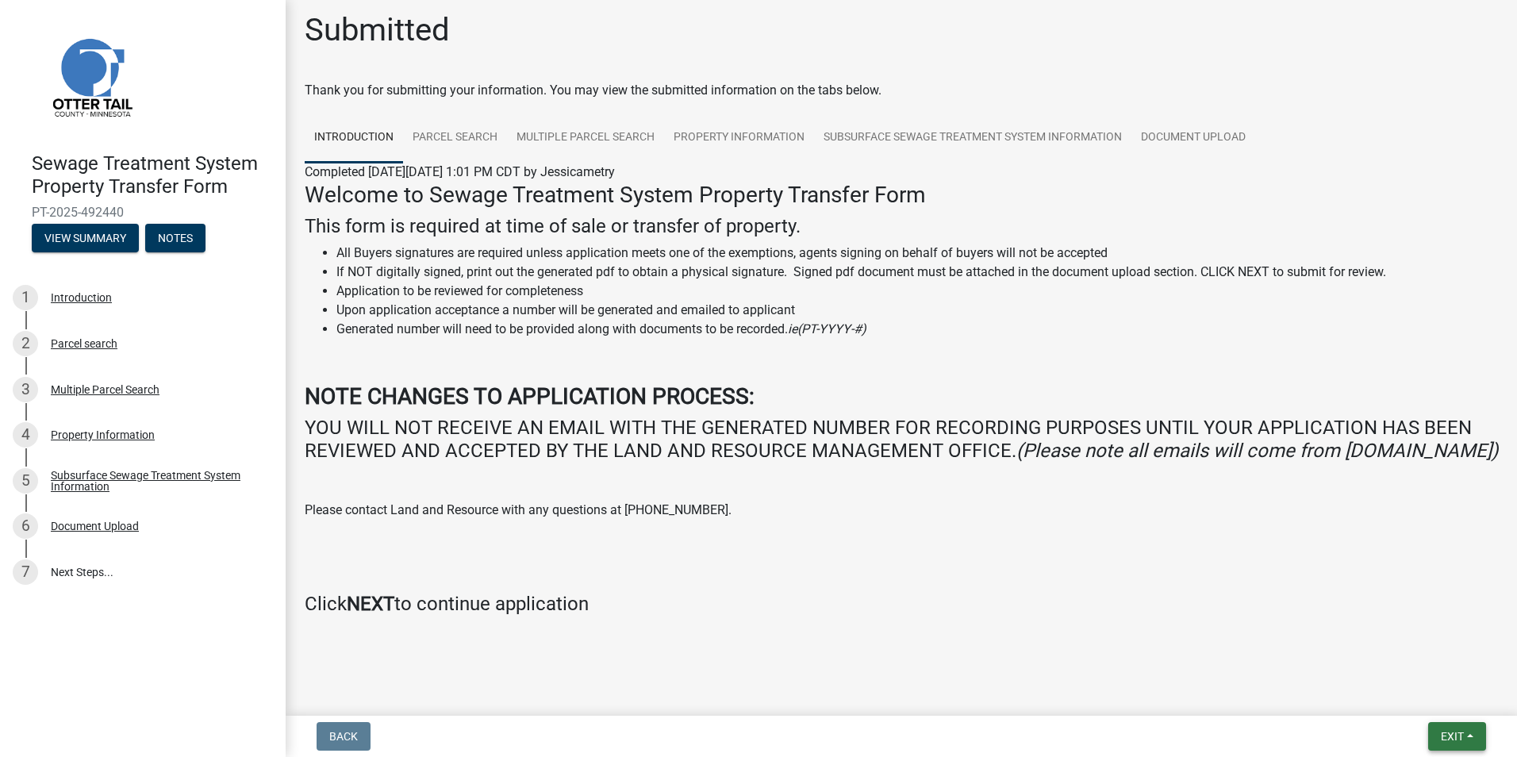
click at [1450, 742] on span "Exit" at bounding box center [1452, 736] width 23 height 13
click at [1411, 688] on button "Save & Exit" at bounding box center [1422, 695] width 127 height 38
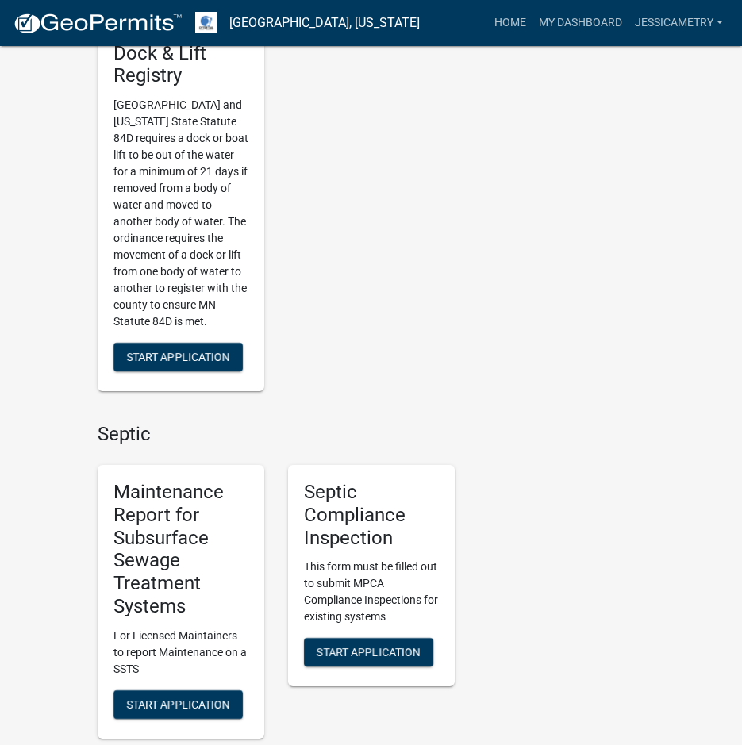
scroll to position [793, 0]
